Goal: Find specific page/section: Locate a particular part of the current website

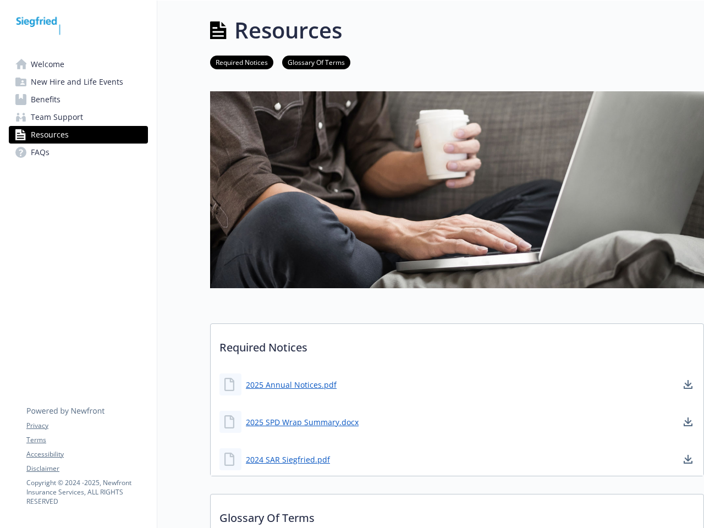
click at [352, 264] on img at bounding box center [457, 189] width 494 height 197
click at [87, 455] on link "Accessibility" at bounding box center [86, 455] width 121 height 10
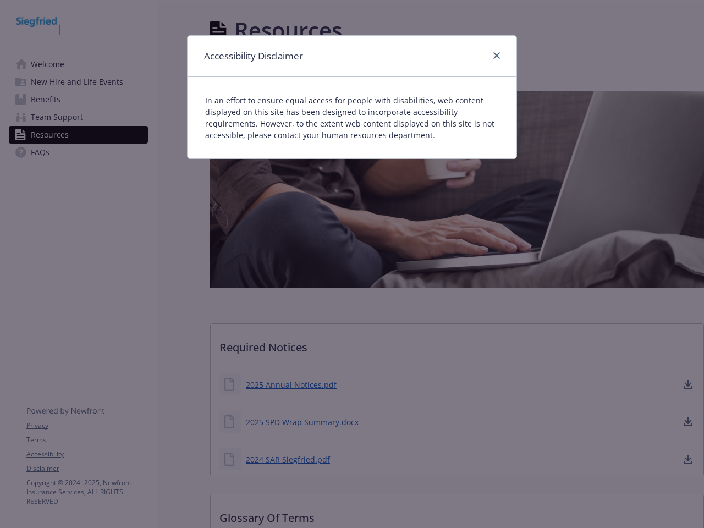
click at [87, 469] on div "Accessibility Disclaimer In an effort to ensure equal access for people with di…" at bounding box center [352, 264] width 704 height 528
click at [291, 385] on div "Accessibility Disclaimer In an effort to ensure equal access for people with di…" at bounding box center [352, 264] width 704 height 528
click at [688, 385] on div "Accessibility Disclaimer In an effort to ensure equal access for people with di…" at bounding box center [352, 264] width 704 height 528
click at [302, 422] on div "Accessibility Disclaimer In an effort to ensure equal access for people with di…" at bounding box center [352, 264] width 704 height 528
click at [688, 422] on div "Accessibility Disclaimer In an effort to ensure equal access for people with di…" at bounding box center [352, 264] width 704 height 528
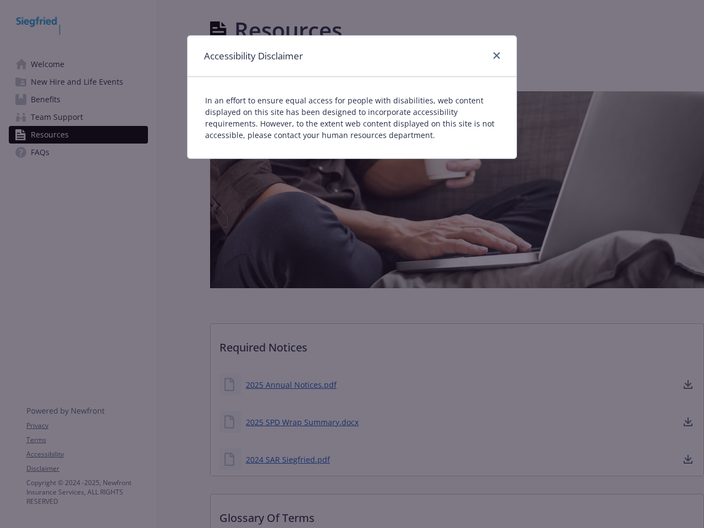
click at [288, 459] on div "Accessibility Disclaimer In an effort to ensure equal access for people with di…" at bounding box center [352, 264] width 704 height 528
click at [688, 459] on div "Accessibility Disclaimer In an effort to ensure equal access for people with di…" at bounding box center [352, 264] width 704 height 528
